Goal: Complete application form: Complete application form

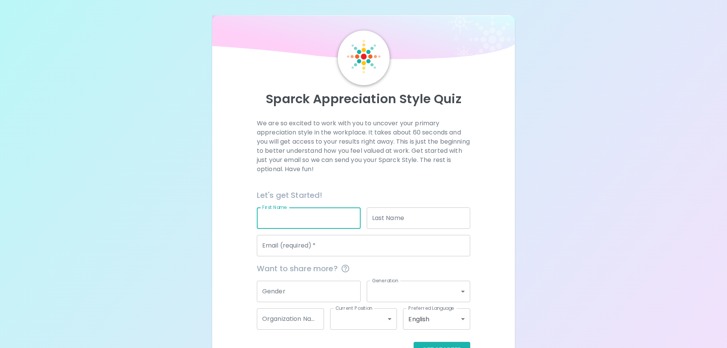
click at [292, 220] on input "First Name" at bounding box center [309, 217] width 104 height 21
type input "[PERSON_NAME]"
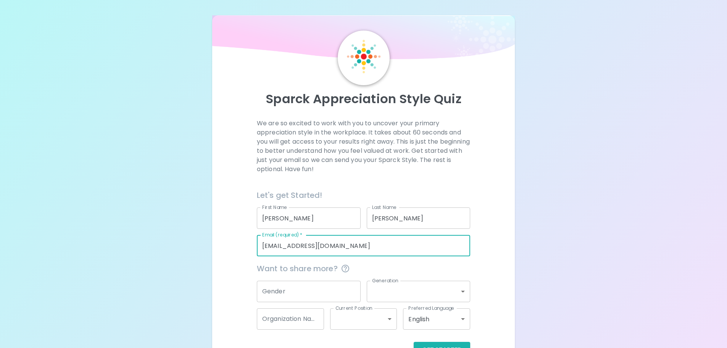
drag, startPoint x: 345, startPoint y: 244, endPoint x: 146, endPoint y: 235, distance: 198.6
click at [142, 242] on div "Sparck Appreciation Style Quiz We are so excited to work with you to uncover yo…" at bounding box center [363, 186] width 727 height 373
type input "[EMAIL_ADDRESS][DOMAIN_NAME]"
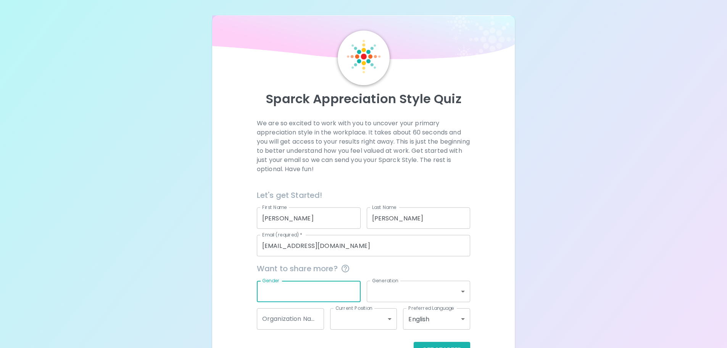
click at [322, 286] on input "Gender" at bounding box center [309, 290] width 104 height 21
type input "[DEMOGRAPHIC_DATA]"
click at [380, 298] on body "Sparck Appreciation Style Quiz We are so excited to work with you to uncover yo…" at bounding box center [363, 186] width 727 height 373
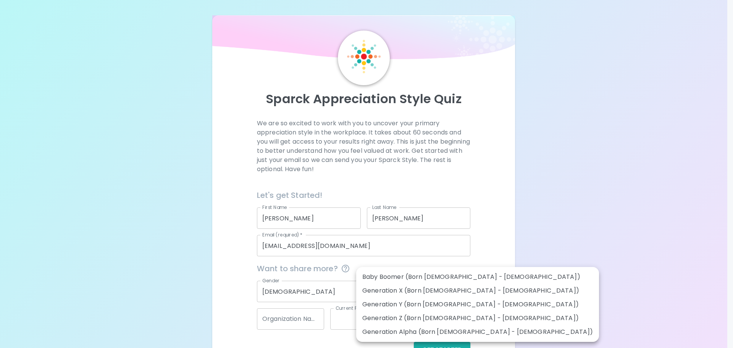
click at [384, 307] on li "Generation Y (Born [DEMOGRAPHIC_DATA] - [DEMOGRAPHIC_DATA])" at bounding box center [477, 304] width 243 height 14
type input "generation_y"
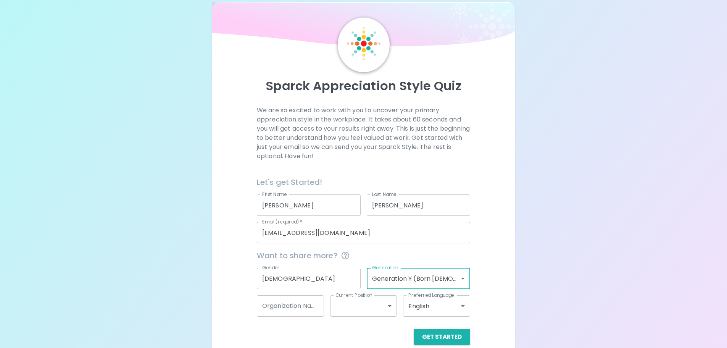
scroll to position [25, 0]
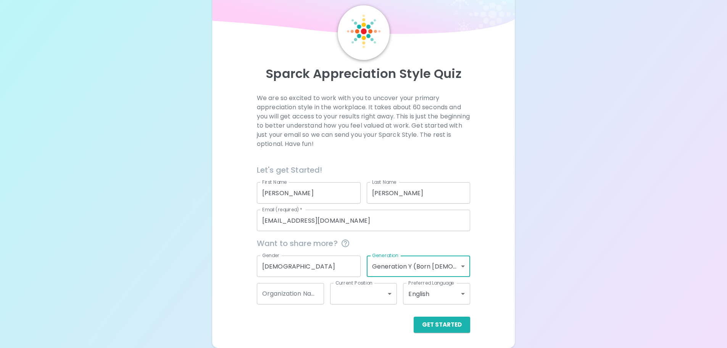
click at [306, 296] on input "Organization Name" at bounding box center [290, 293] width 67 height 21
type input "[GEOGRAPHIC_DATA]"
click at [388, 290] on body "Sparck Appreciation Style Quiz We are so excited to work with you to uncover yo…" at bounding box center [363, 161] width 727 height 373
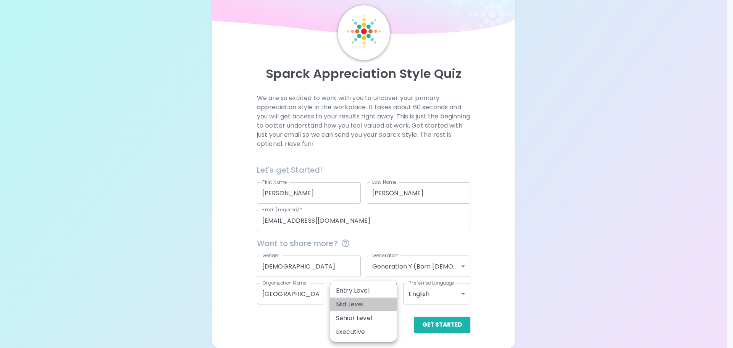
click at [375, 305] on li "Mid Level" at bounding box center [363, 304] width 67 height 14
type input "mid_level"
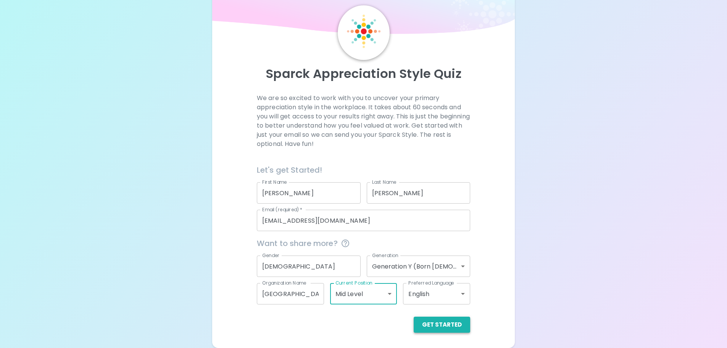
click at [448, 324] on button "Get Started" at bounding box center [442, 324] width 56 height 16
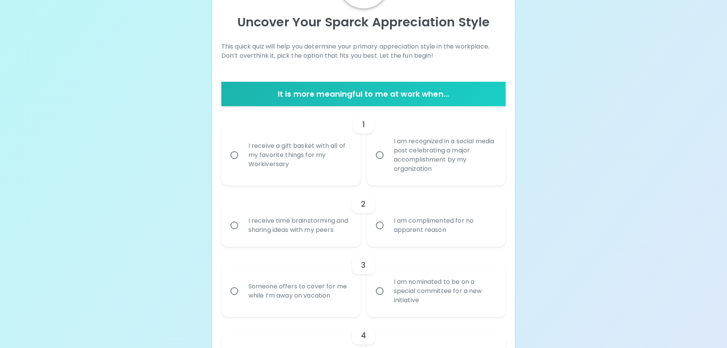
scroll to position [63, 0]
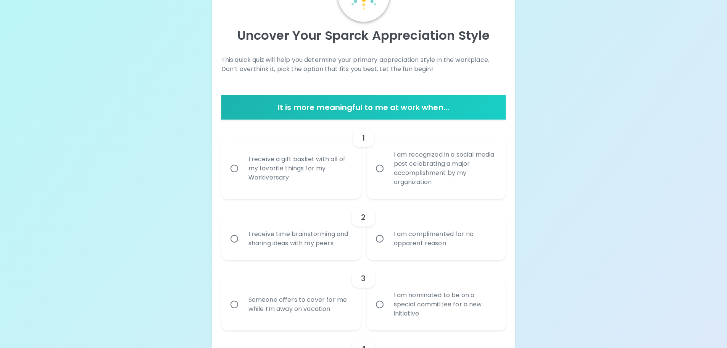
click at [485, 184] on div "I am recognized in a social media post celebrating a major accomplishment by my…" at bounding box center [445, 168] width 114 height 55
click at [388, 176] on input "I am recognized in a social media post celebrating a major accomplishment by my…" at bounding box center [380, 168] width 16 height 16
radio input "true"
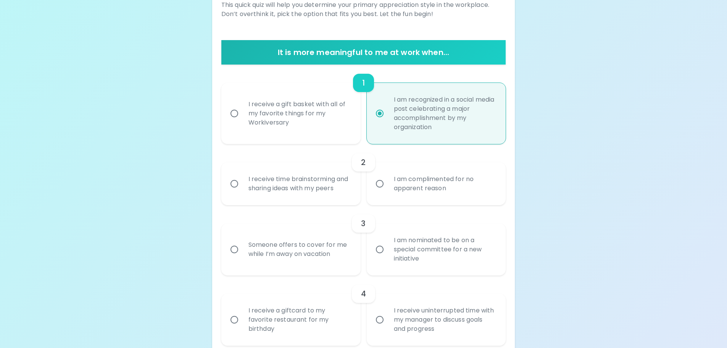
scroll to position [124, 0]
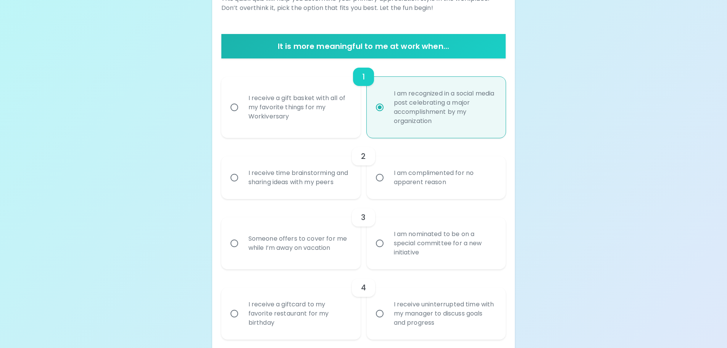
click at [316, 188] on div "I receive time brainstorming and sharing ideas with my peers" at bounding box center [299, 177] width 114 height 37
click at [242, 185] on input "I receive time brainstorming and sharing ideas with my peers" at bounding box center [234, 177] width 16 height 16
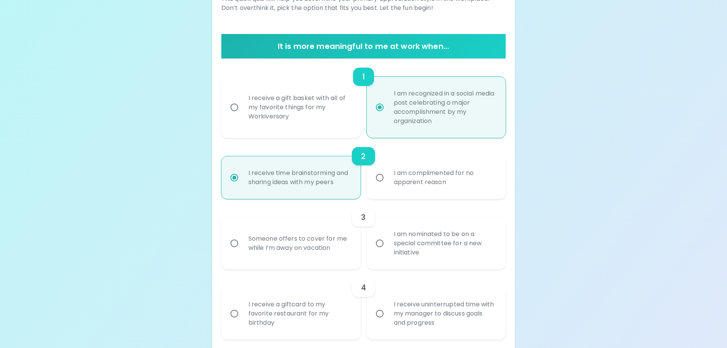
scroll to position [185, 0]
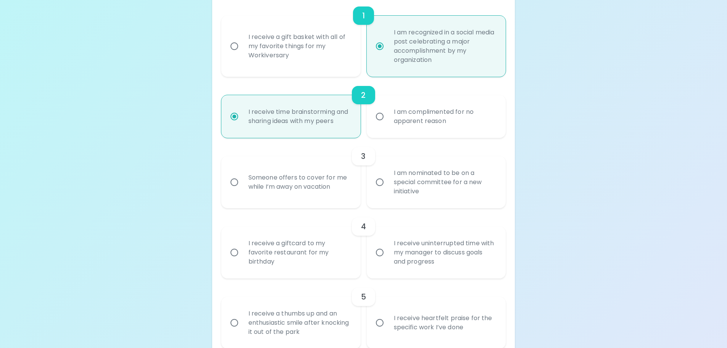
radio input "true"
click at [458, 193] on div "I am nominated to be on a special committee for a new initiative" at bounding box center [445, 182] width 114 height 46
click at [388, 190] on input "I am nominated to be on a special committee for a new initiative" at bounding box center [380, 182] width 16 height 16
radio input "false"
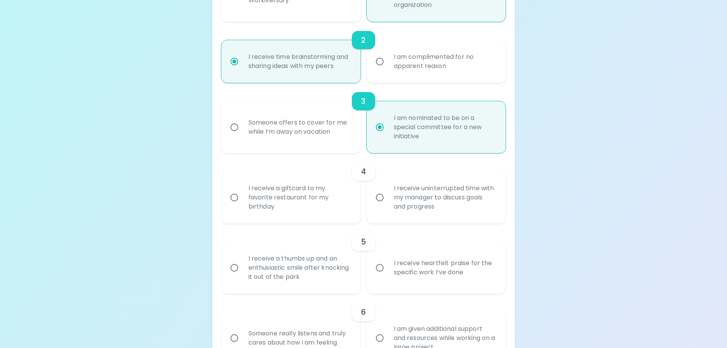
scroll to position [247, 0]
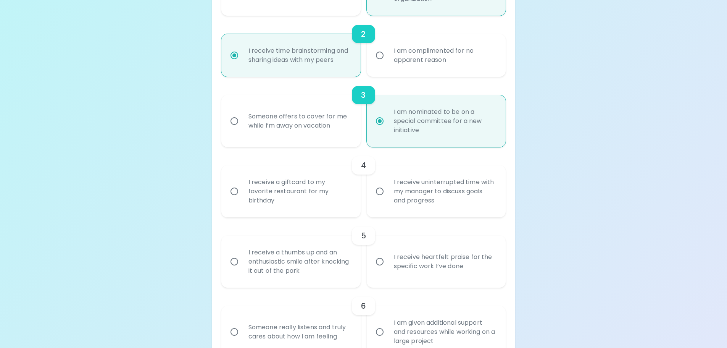
radio input "true"
click at [322, 192] on div "I receive a giftcard to my favorite restaurant for my birthday" at bounding box center [299, 191] width 114 height 46
click at [242, 192] on input "I receive a giftcard to my favorite restaurant for my birthday" at bounding box center [234, 191] width 16 height 16
radio input "false"
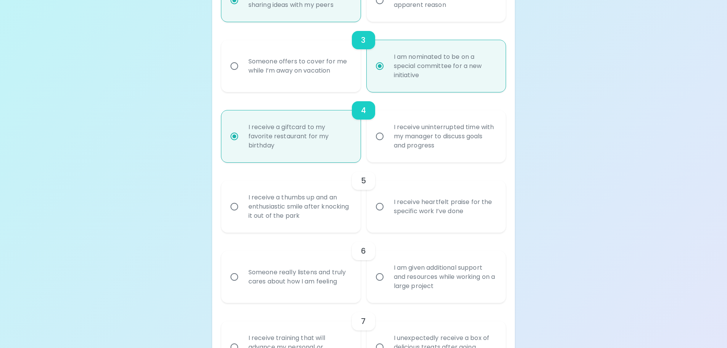
scroll to position [308, 0]
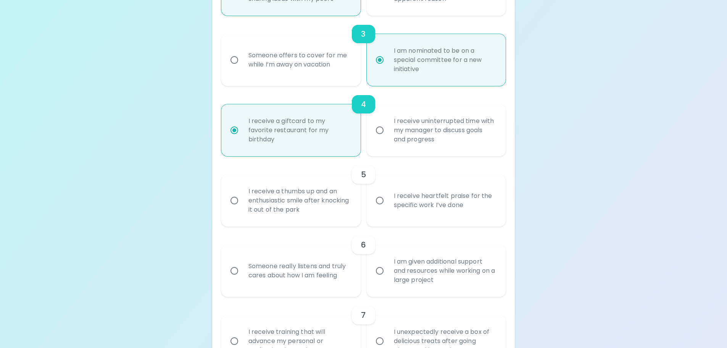
radio input "true"
click at [433, 135] on div "I receive uninterrupted time with my manager to discuss goals and progress" at bounding box center [445, 130] width 114 height 46
click at [388, 135] on input "I receive uninterrupted time with my manager to discuss goals and progress" at bounding box center [380, 130] width 16 height 16
radio input "false"
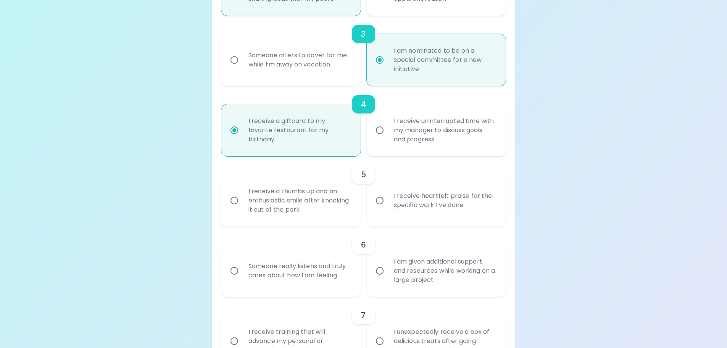
radio input "true"
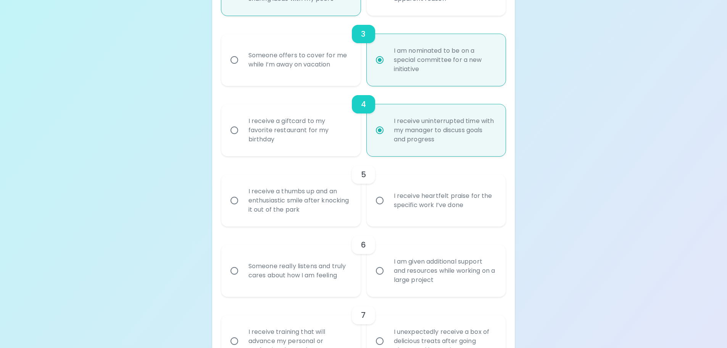
radio input "true"
click at [422, 210] on div "I receive heartfelt praise for the specific work I’ve done" at bounding box center [445, 200] width 114 height 37
click at [388, 208] on input "I receive heartfelt praise for the specific work I’ve done" at bounding box center [380, 200] width 16 height 16
radio input "false"
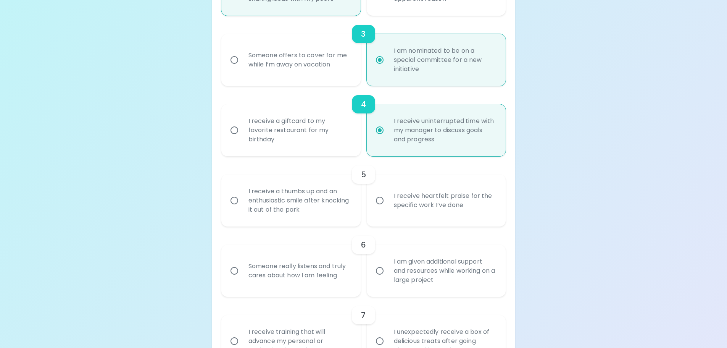
radio input "false"
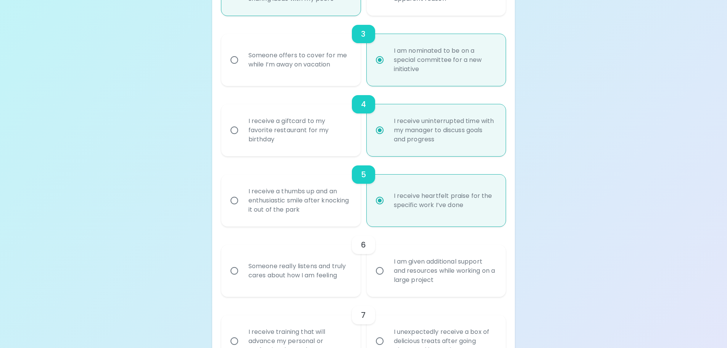
scroll to position [369, 0]
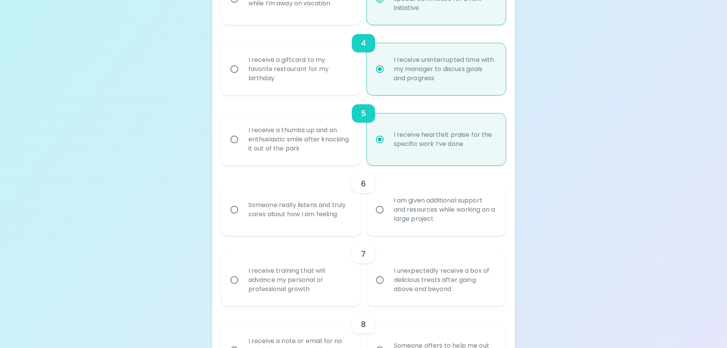
radio input "true"
click at [334, 216] on div "Someone really listens and truly cares about how I am feeling" at bounding box center [299, 209] width 114 height 37
click at [242, 216] on input "Someone really listens and truly cares about how I am feeling" at bounding box center [234, 209] width 16 height 16
radio input "false"
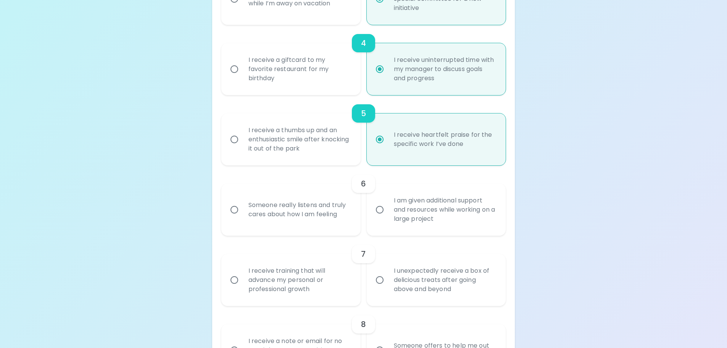
radio input "false"
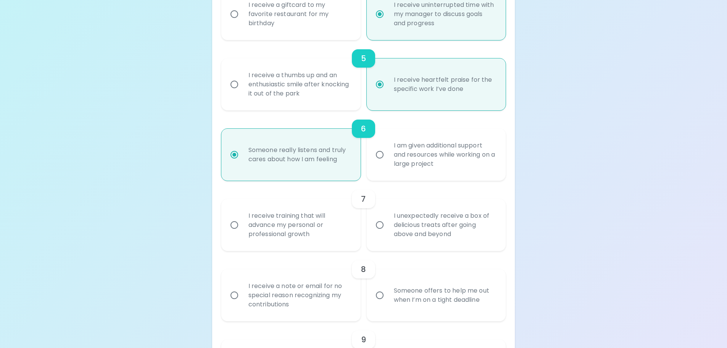
scroll to position [430, 0]
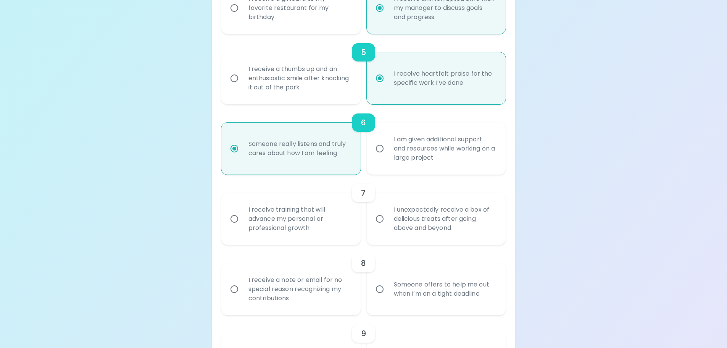
radio input "true"
click at [342, 225] on div "I receive training that will advance my personal or professional growth" at bounding box center [299, 219] width 114 height 46
click at [242, 225] on input "I receive training that will advance my personal or professional growth" at bounding box center [234, 219] width 16 height 16
radio input "false"
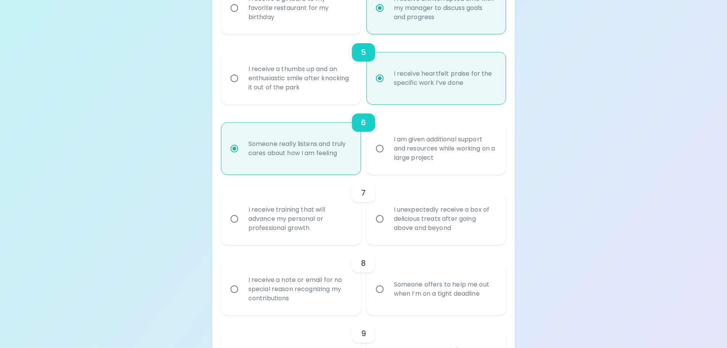
radio input "false"
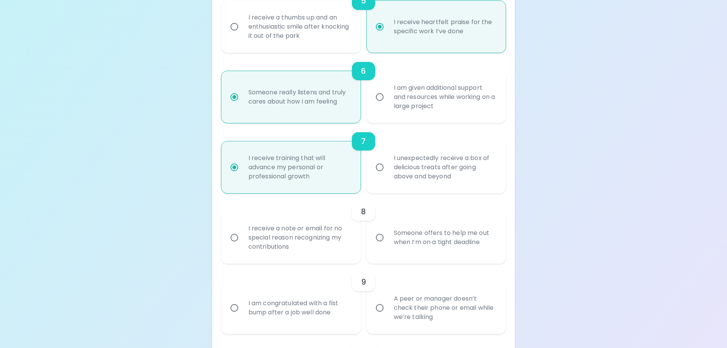
scroll to position [491, 0]
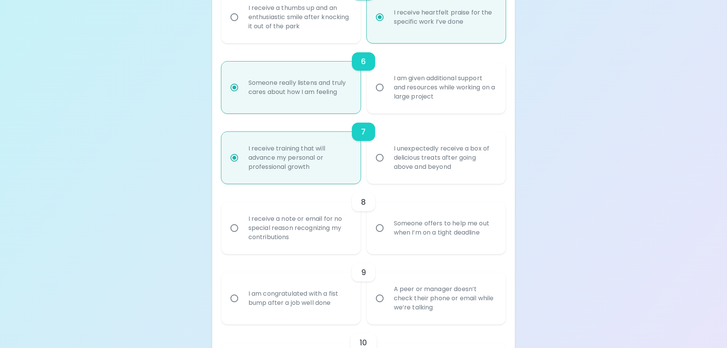
radio input "true"
click at [399, 237] on div "Someone offers to help me out when I’m on a tight deadline" at bounding box center [445, 228] width 114 height 37
click at [388, 236] on input "Someone offers to help me out when I’m on a tight deadline" at bounding box center [380, 228] width 16 height 16
radio input "false"
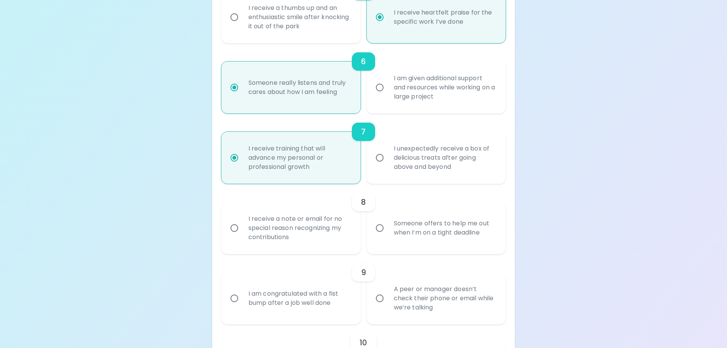
radio input "false"
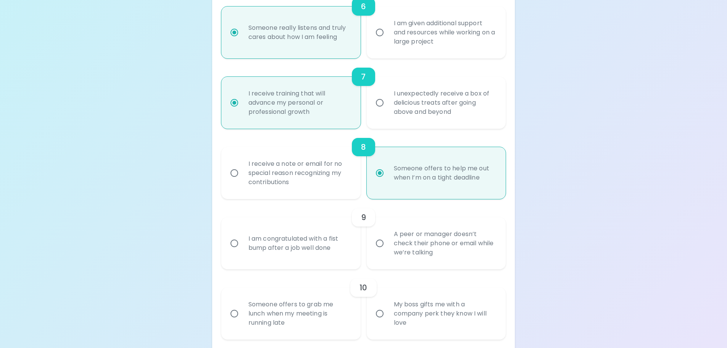
scroll to position [552, 0]
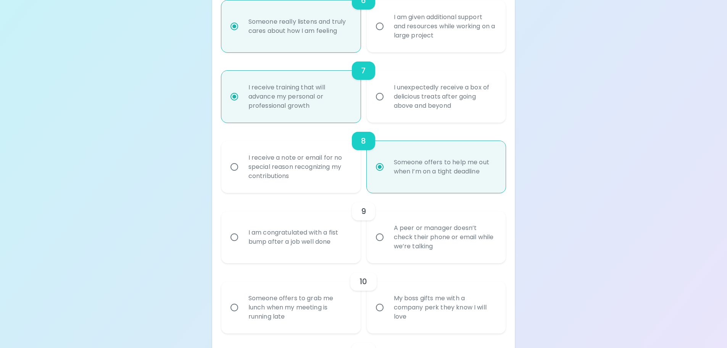
radio input "true"
click at [408, 245] on div "A peer or manager doesn’t check their phone or email while we’re talking" at bounding box center [445, 237] width 114 height 46
click at [388, 245] on input "A peer or manager doesn’t check their phone or email while we’re talking" at bounding box center [380, 237] width 16 height 16
radio input "false"
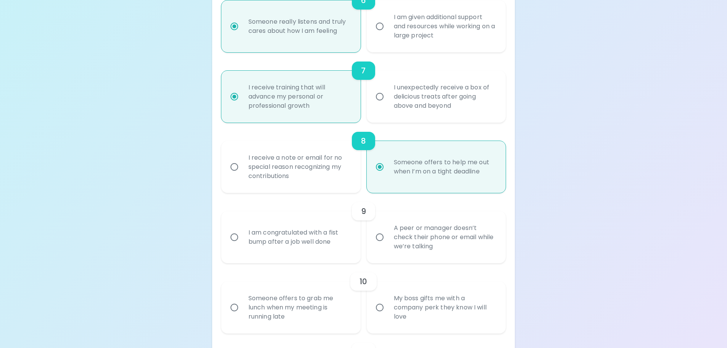
radio input "false"
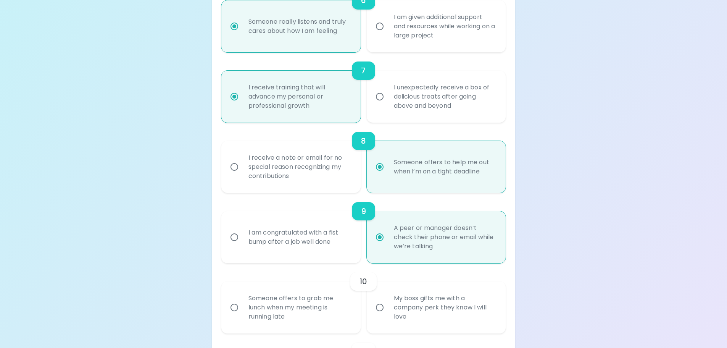
scroll to position [613, 0]
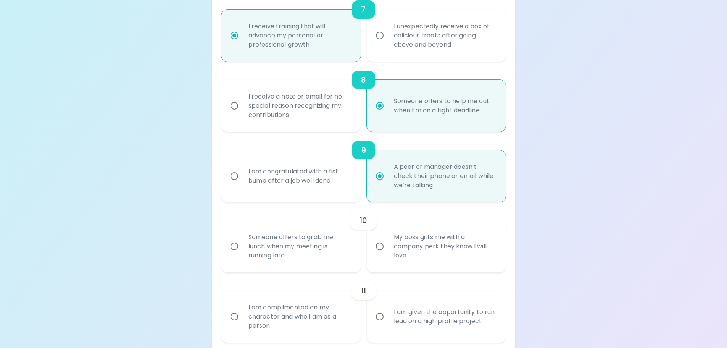
radio input "true"
click at [335, 254] on div "Someone offers to grab me lunch when my meeting is running late" at bounding box center [299, 246] width 114 height 46
click at [242, 254] on input "Someone offers to grab me lunch when my meeting is running late" at bounding box center [234, 246] width 16 height 16
radio input "false"
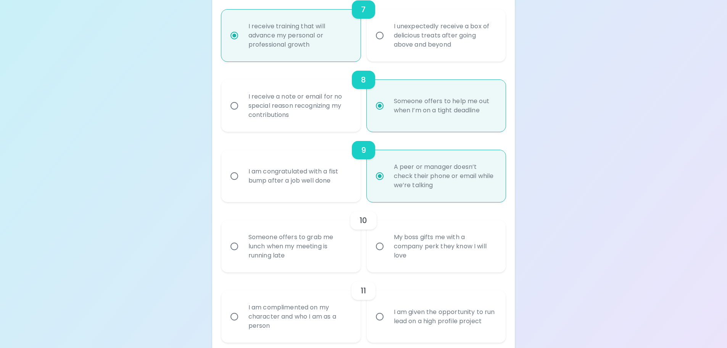
radio input "false"
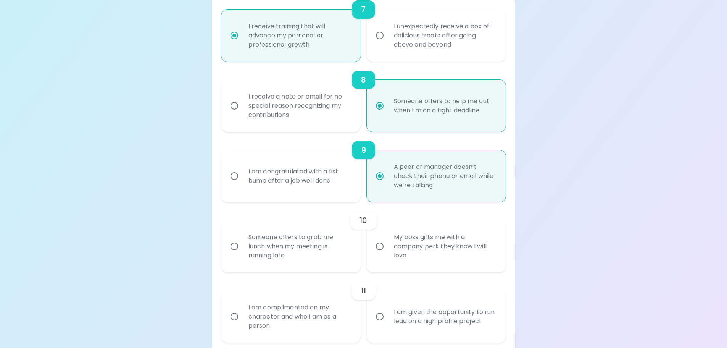
radio input "false"
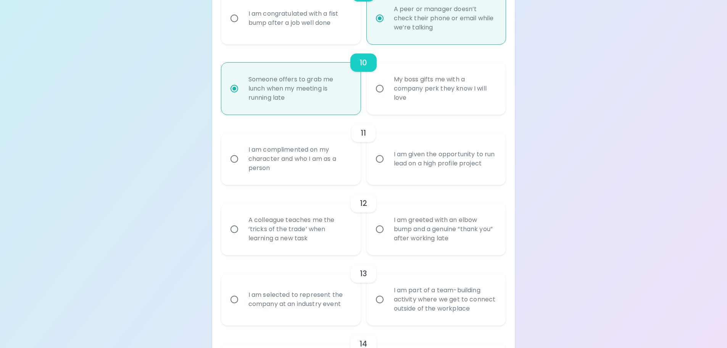
scroll to position [788, 0]
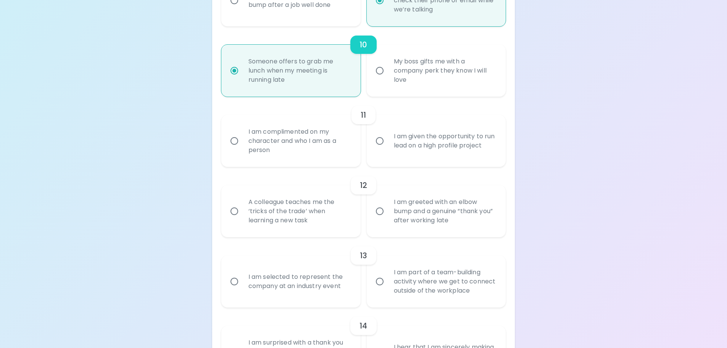
radio input "true"
click at [398, 151] on div "I am given the opportunity to run lead on a high profile project" at bounding box center [445, 140] width 114 height 37
click at [388, 149] on input "I am given the opportunity to run lead on a high profile project" at bounding box center [380, 141] width 16 height 16
radio input "false"
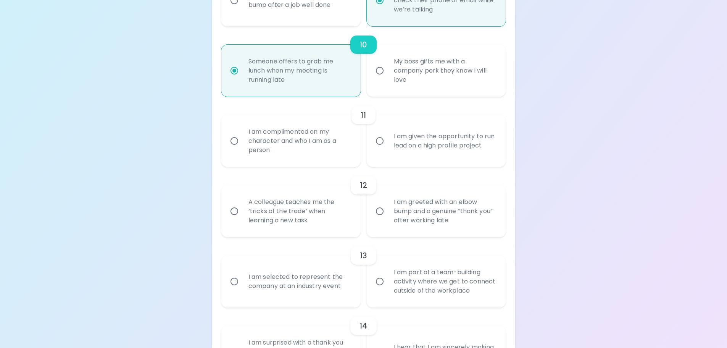
radio input "false"
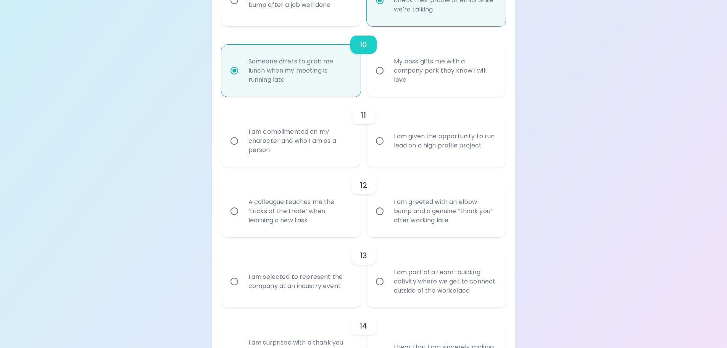
radio input "false"
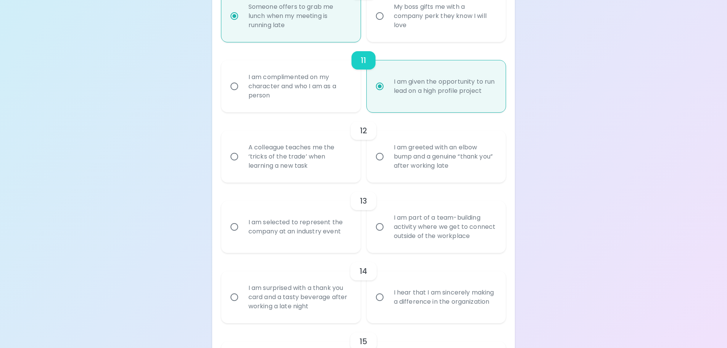
scroll to position [849, 0]
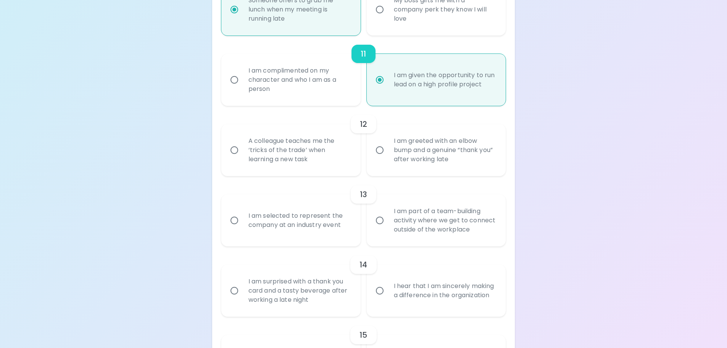
radio input "true"
click at [340, 158] on div "A colleague teaches me the ‘tricks of the trade’ when learning a new task" at bounding box center [299, 150] width 114 height 46
click at [242, 158] on input "A colleague teaches me the ‘tricks of the trade’ when learning a new task" at bounding box center [234, 150] width 16 height 16
radio input "false"
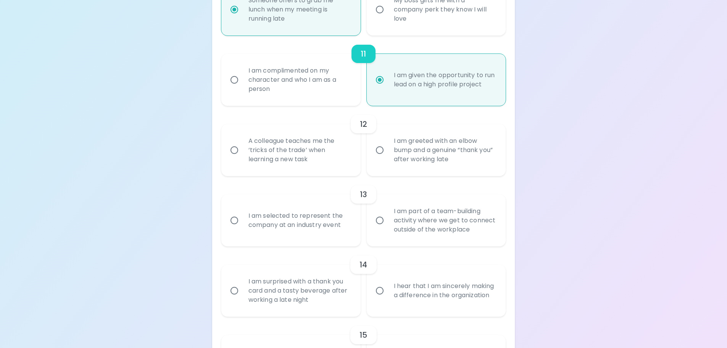
radio input "false"
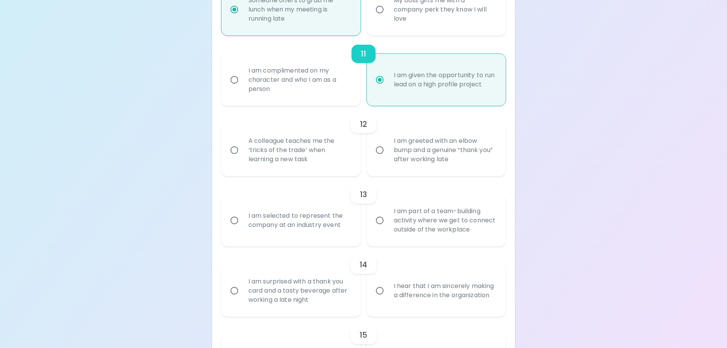
radio input "false"
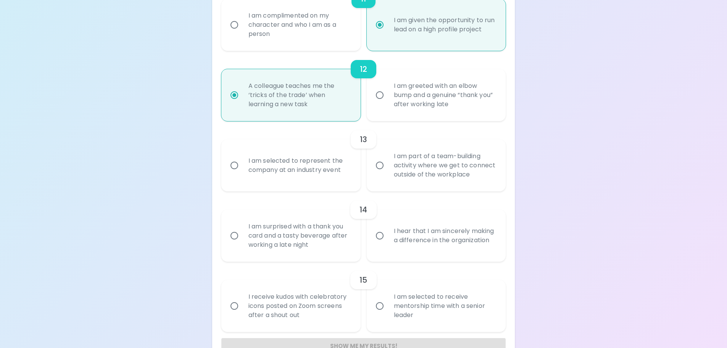
scroll to position [911, 0]
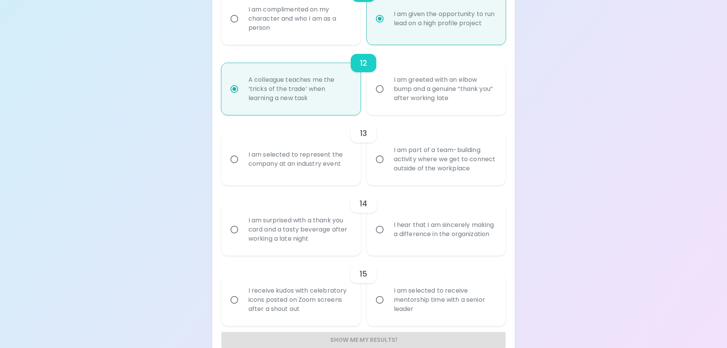
radio input "true"
click at [351, 167] on div "I am selected to represent the company at an industry event" at bounding box center [299, 159] width 114 height 37
click at [242, 167] on input "I am selected to represent the company at an industry event" at bounding box center [234, 159] width 16 height 16
radio input "false"
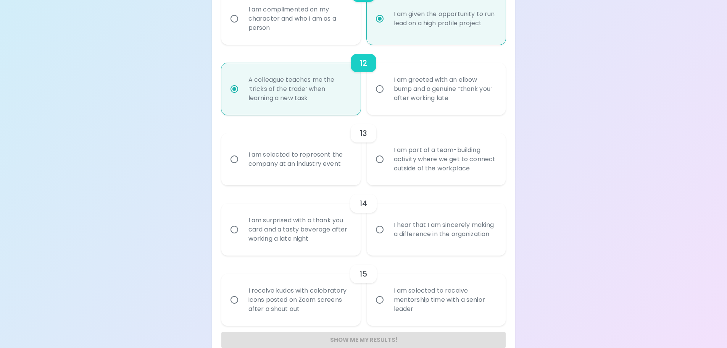
radio input "false"
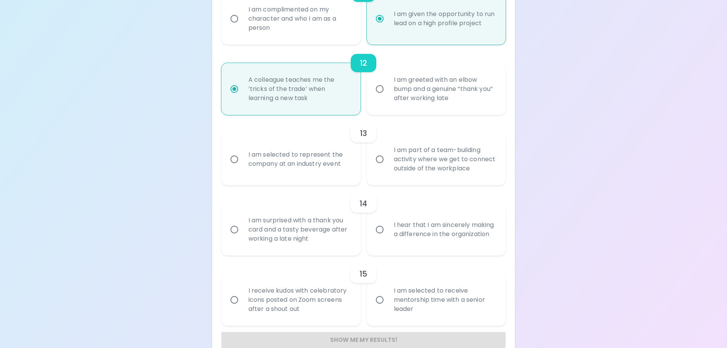
radio input "false"
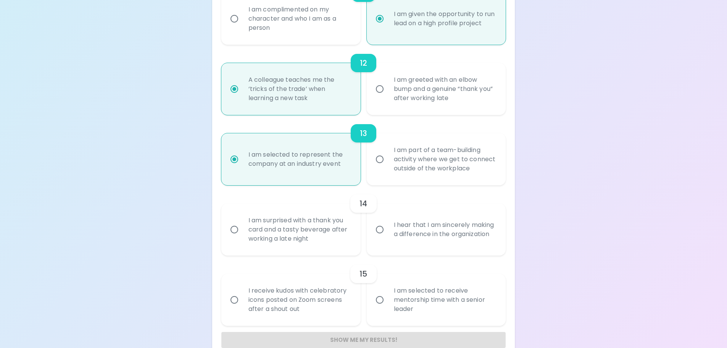
scroll to position [926, 0]
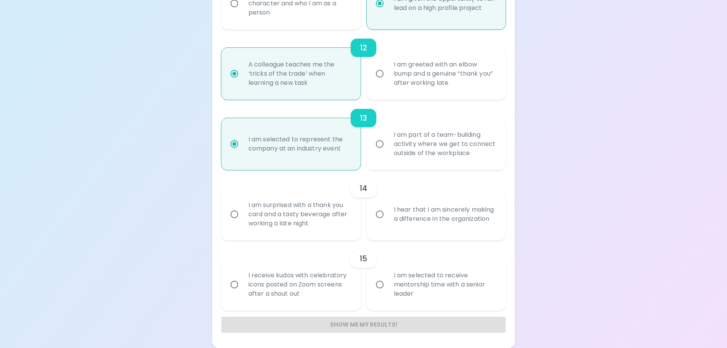
radio input "true"
click at [344, 224] on div "I am surprised with a thank you card and a tasty beverage after working a late …" at bounding box center [299, 214] width 114 height 46
click at [242, 222] on input "I am surprised with a thank you card and a tasty beverage after working a late …" at bounding box center [234, 214] width 16 height 16
radio input "false"
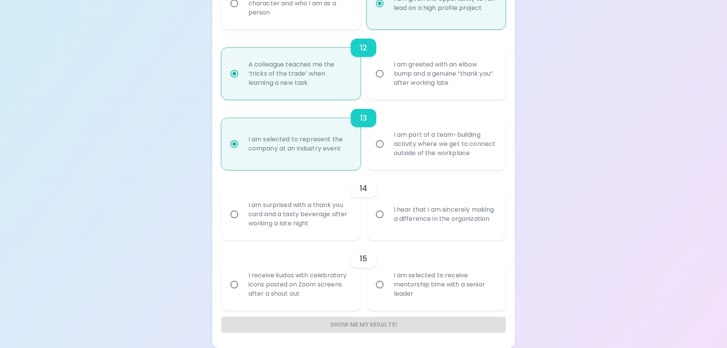
radio input "false"
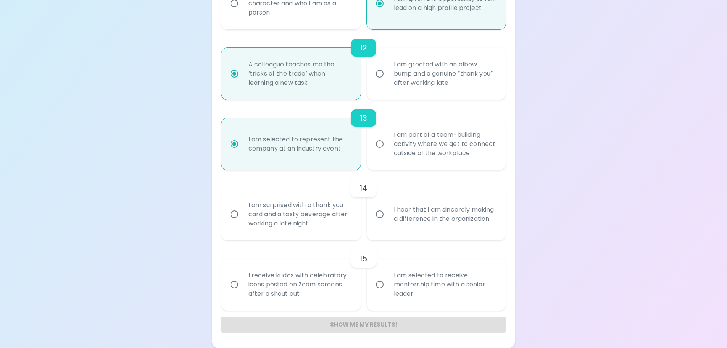
radio input "false"
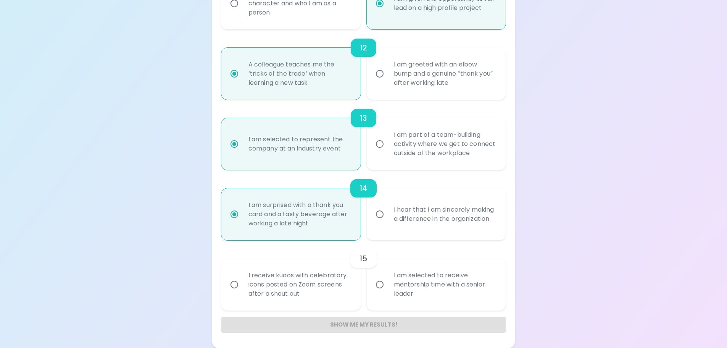
radio input "true"
click at [424, 298] on div "I am selected to receive mentorship time with a senior leader" at bounding box center [445, 284] width 114 height 46
click at [388, 292] on input "I am selected to receive mentorship time with a senior leader" at bounding box center [380, 284] width 16 height 16
radio input "false"
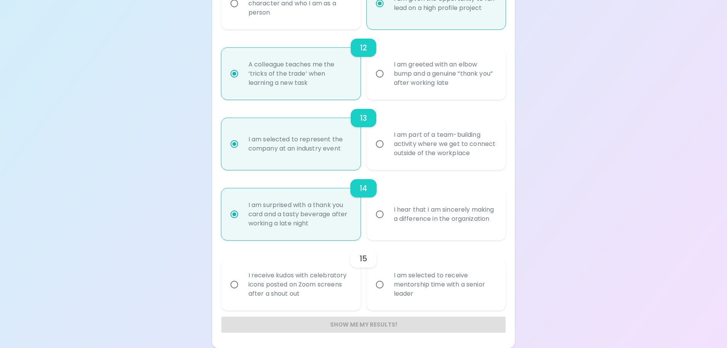
radio input "false"
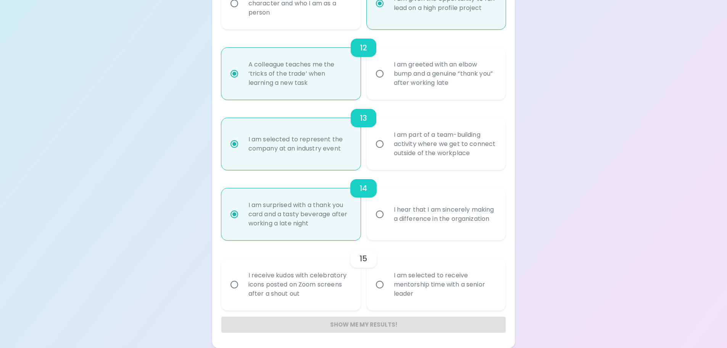
radio input "false"
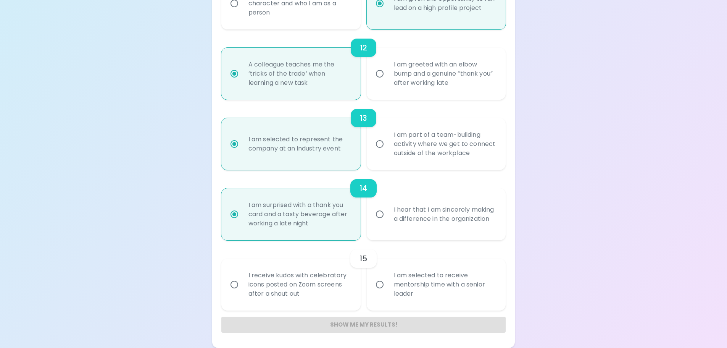
radio input "false"
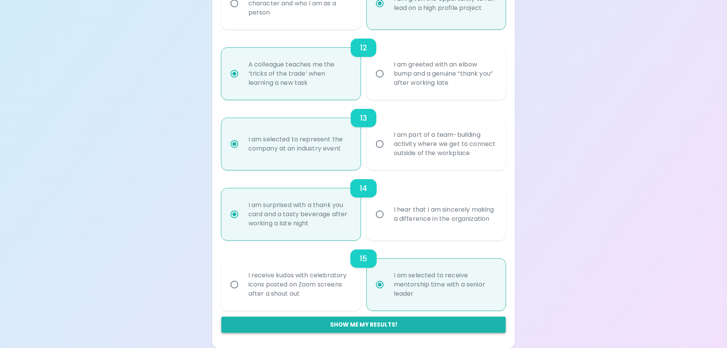
radio input "true"
click at [383, 322] on button "Show me my results!" at bounding box center [363, 324] width 285 height 16
radio input "false"
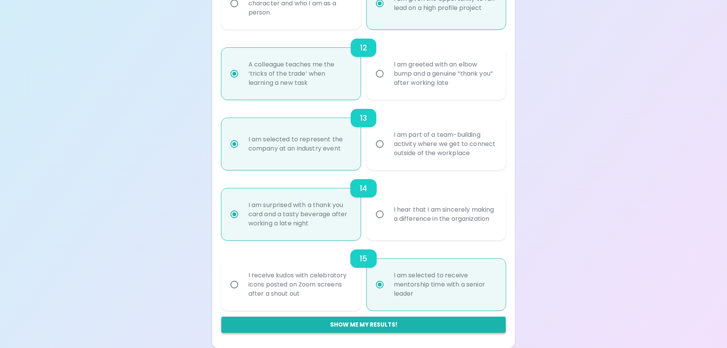
radio input "false"
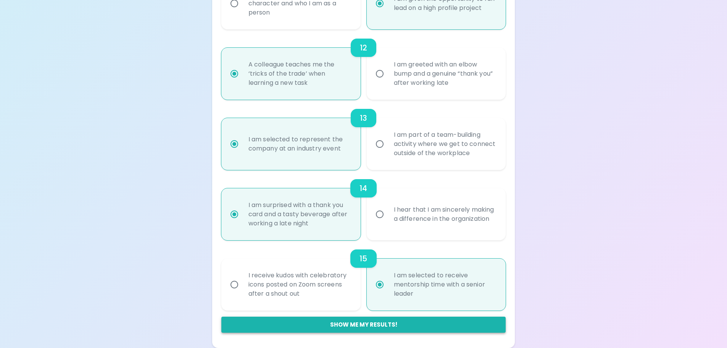
radio input "false"
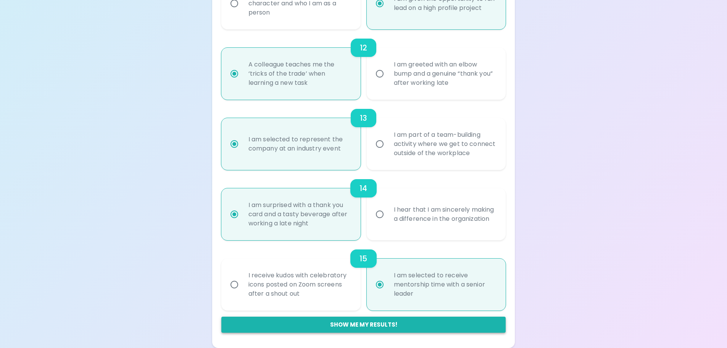
radio input "false"
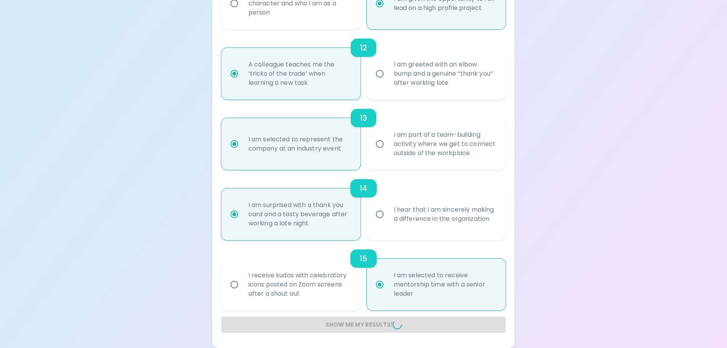
radio input "false"
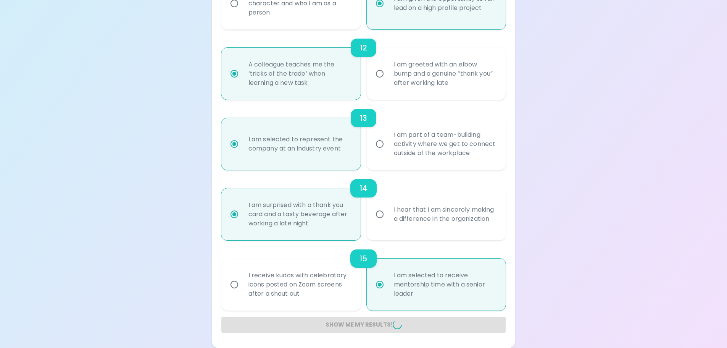
radio input "false"
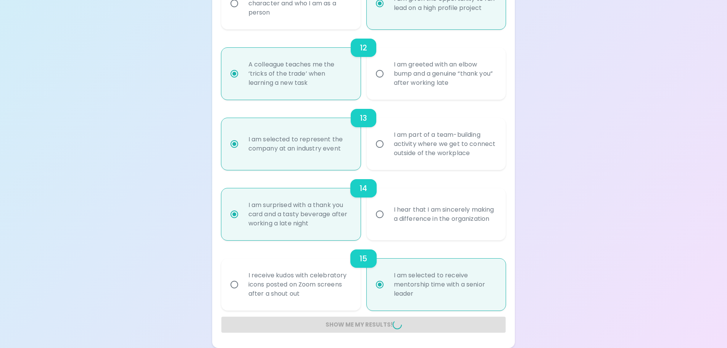
radio input "false"
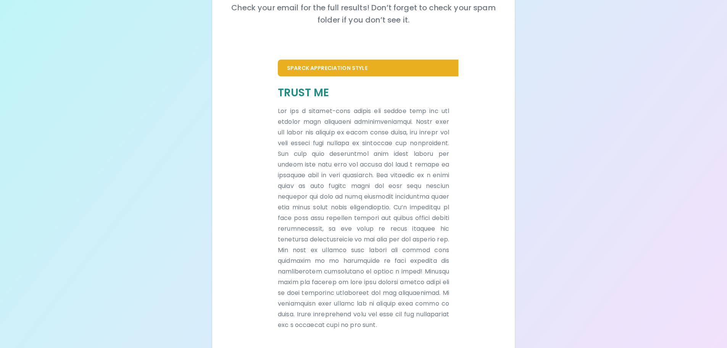
scroll to position [144, 0]
